Goal: Transaction & Acquisition: Purchase product/service

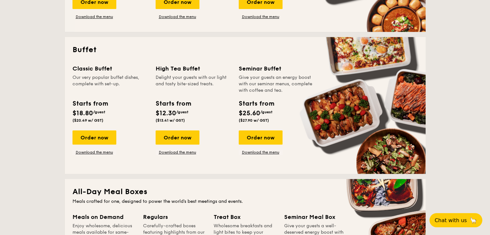
scroll to position [258, 0]
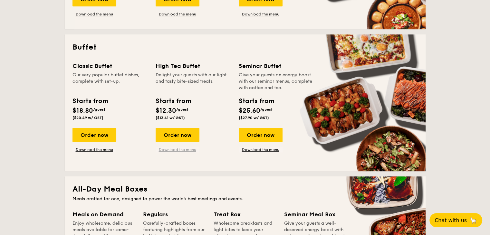
click at [181, 150] on link "Download the menu" at bounding box center [178, 149] width 44 height 5
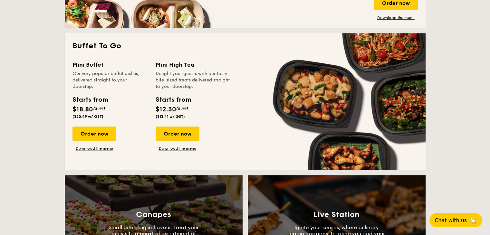
scroll to position [548, 0]
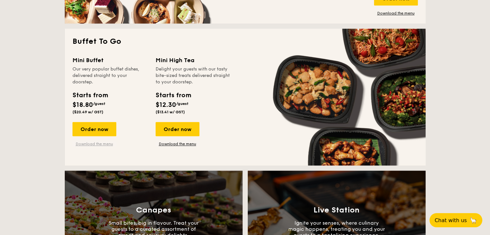
click at [106, 145] on link "Download the menu" at bounding box center [95, 144] width 44 height 5
click at [96, 125] on div "Order now" at bounding box center [95, 129] width 44 height 14
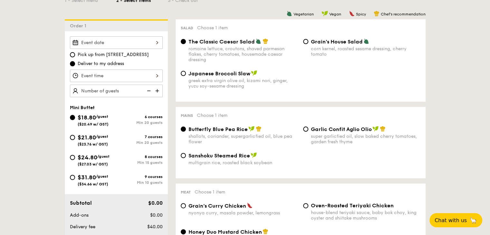
scroll to position [161, 0]
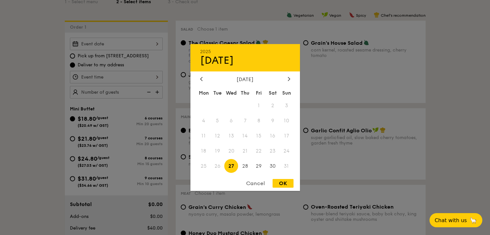
click at [131, 42] on div "2025 Aug [DATE] Tue Wed Thu Fri Sat Sun 1 2 3 4 5 6 7 8 9 10 11 12 13 14 15 16 …" at bounding box center [116, 44] width 93 height 13
click at [287, 76] on div at bounding box center [289, 79] width 6 height 6
click at [272, 120] on span "13" at bounding box center [273, 121] width 14 height 14
click at [281, 185] on div "OK" at bounding box center [283, 183] width 21 height 9
type input "[DATE]"
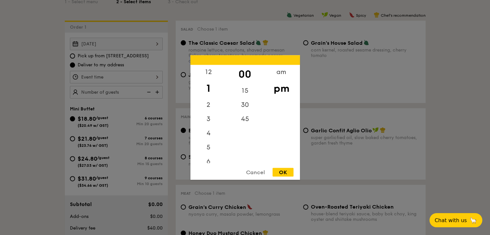
click at [134, 76] on div "12 1 2 3 4 5 6 7 8 9 10 11 00 15 30 45 am pm Cancel OK" at bounding box center [116, 77] width 93 height 13
